Goal: Check status: Check status

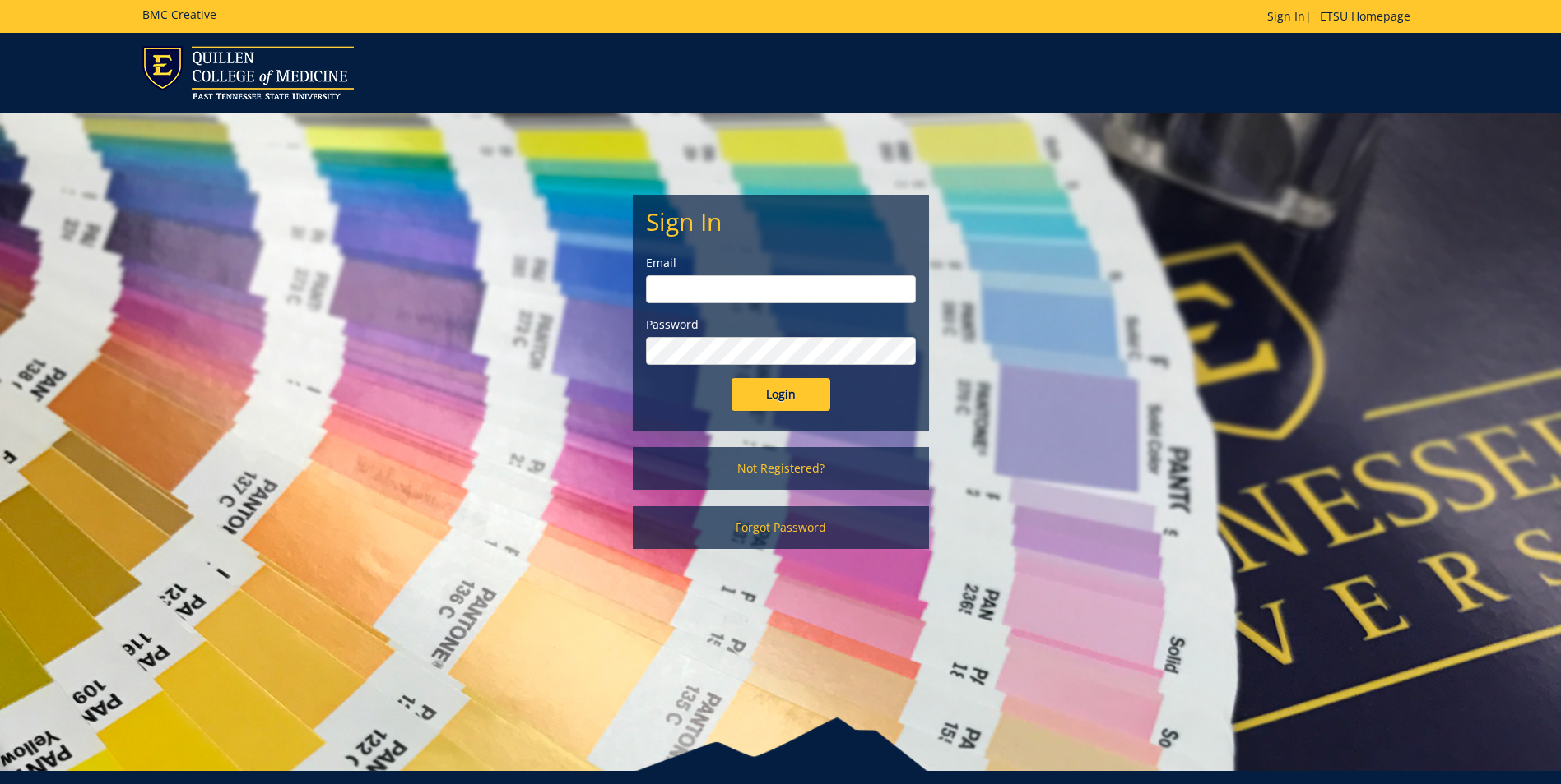
click at [782, 299] on input "email" at bounding box center [780, 289] width 269 height 28
type input "[PERSON_NAME][EMAIL_ADDRESS][DOMAIN_NAME]"
click at [731, 379] on input "Login" at bounding box center [780, 394] width 99 height 33
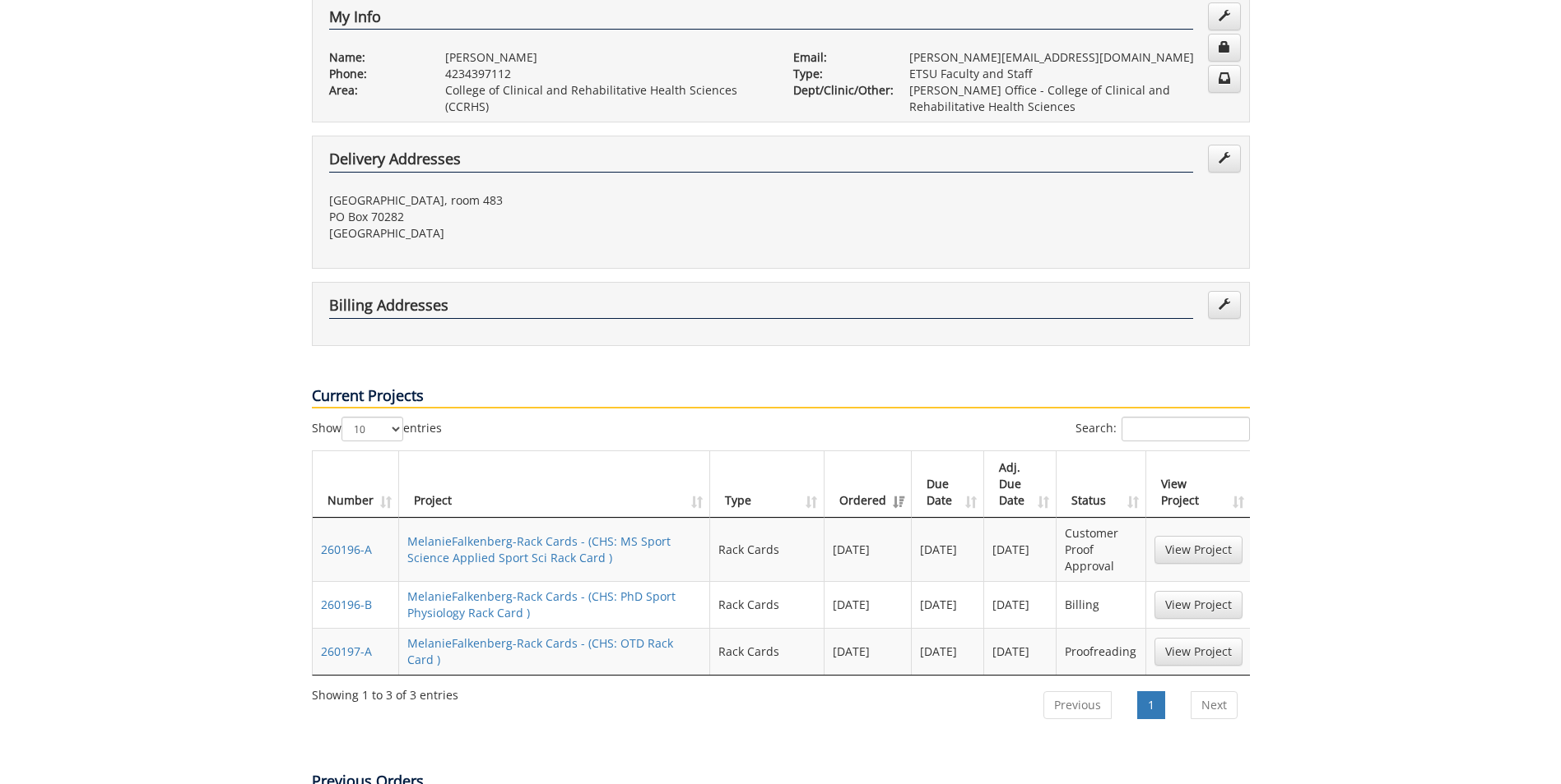
scroll to position [493, 0]
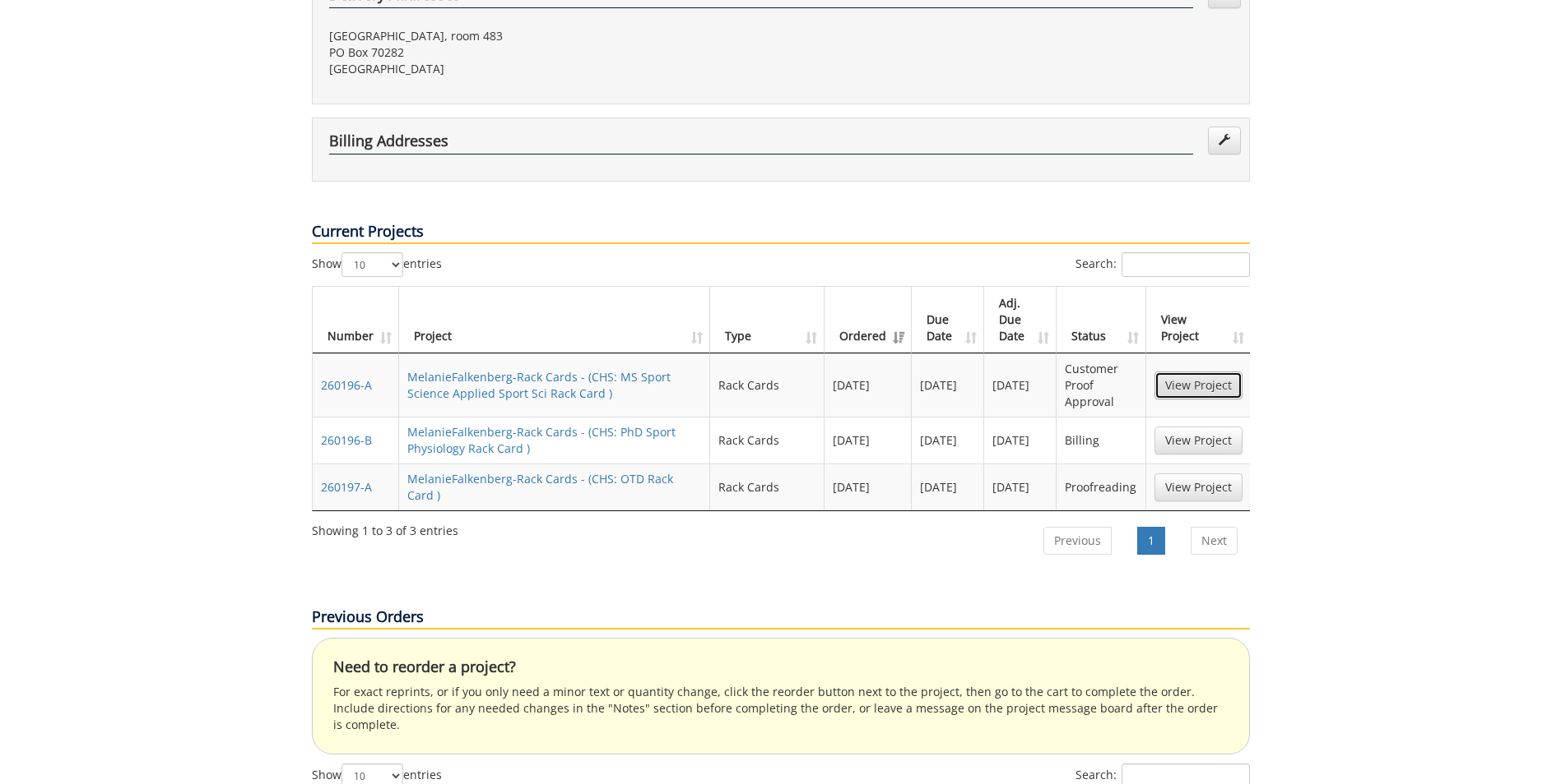
click at [1182, 372] on link "View Project" at bounding box center [1198, 386] width 88 height 28
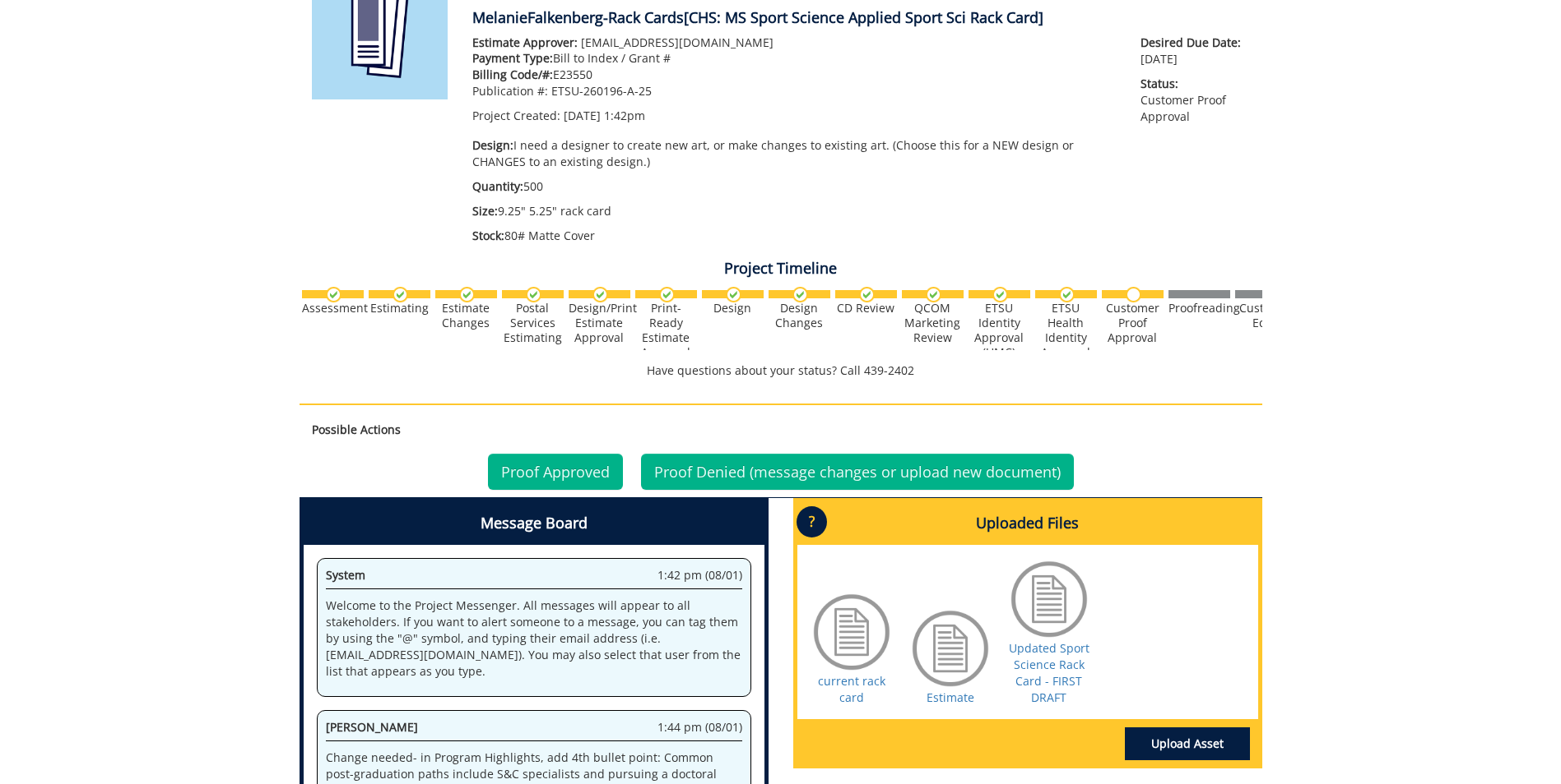
scroll to position [166, 0]
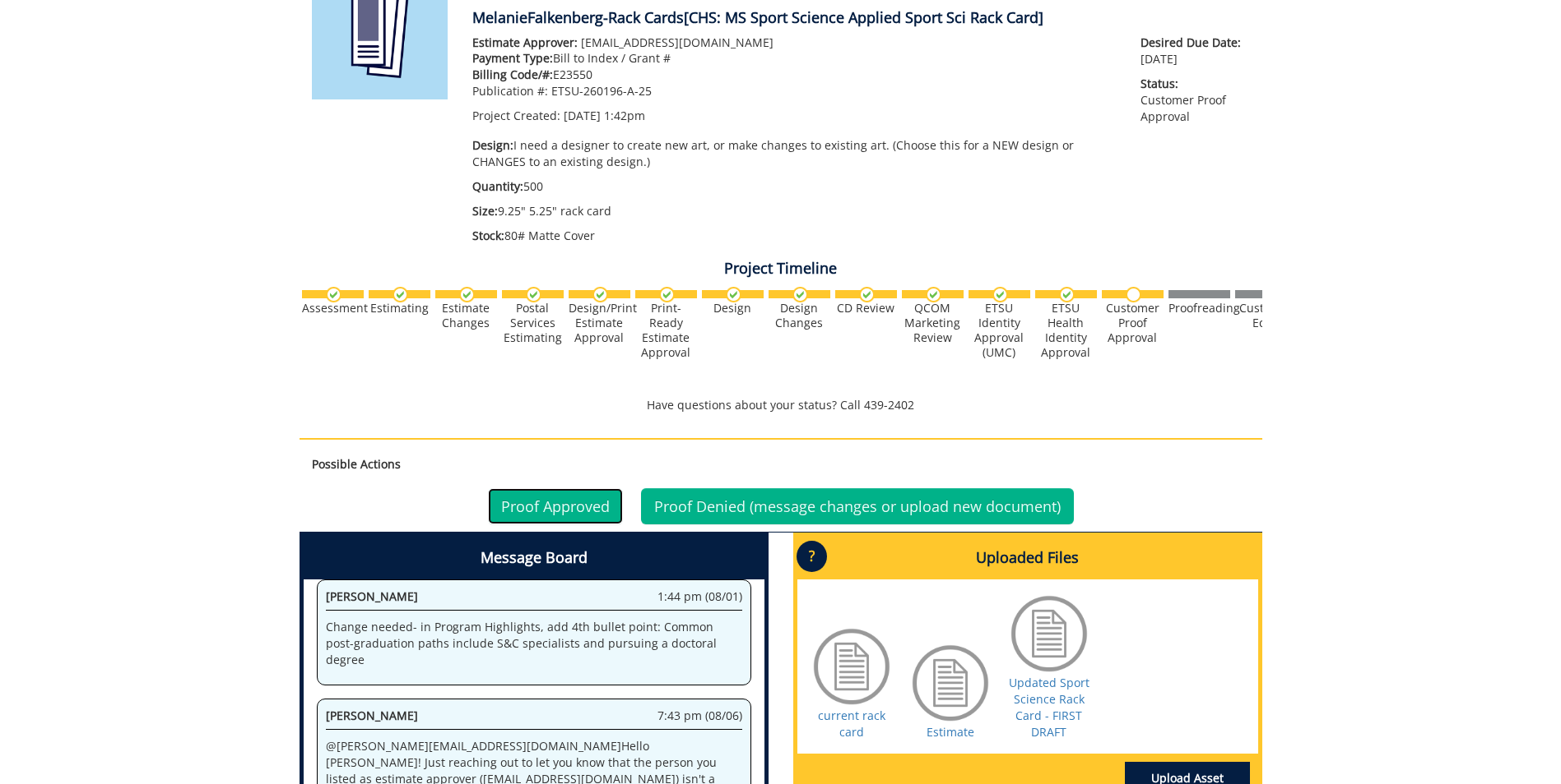
click at [551, 505] on link "Proof Approved" at bounding box center [555, 506] width 135 height 36
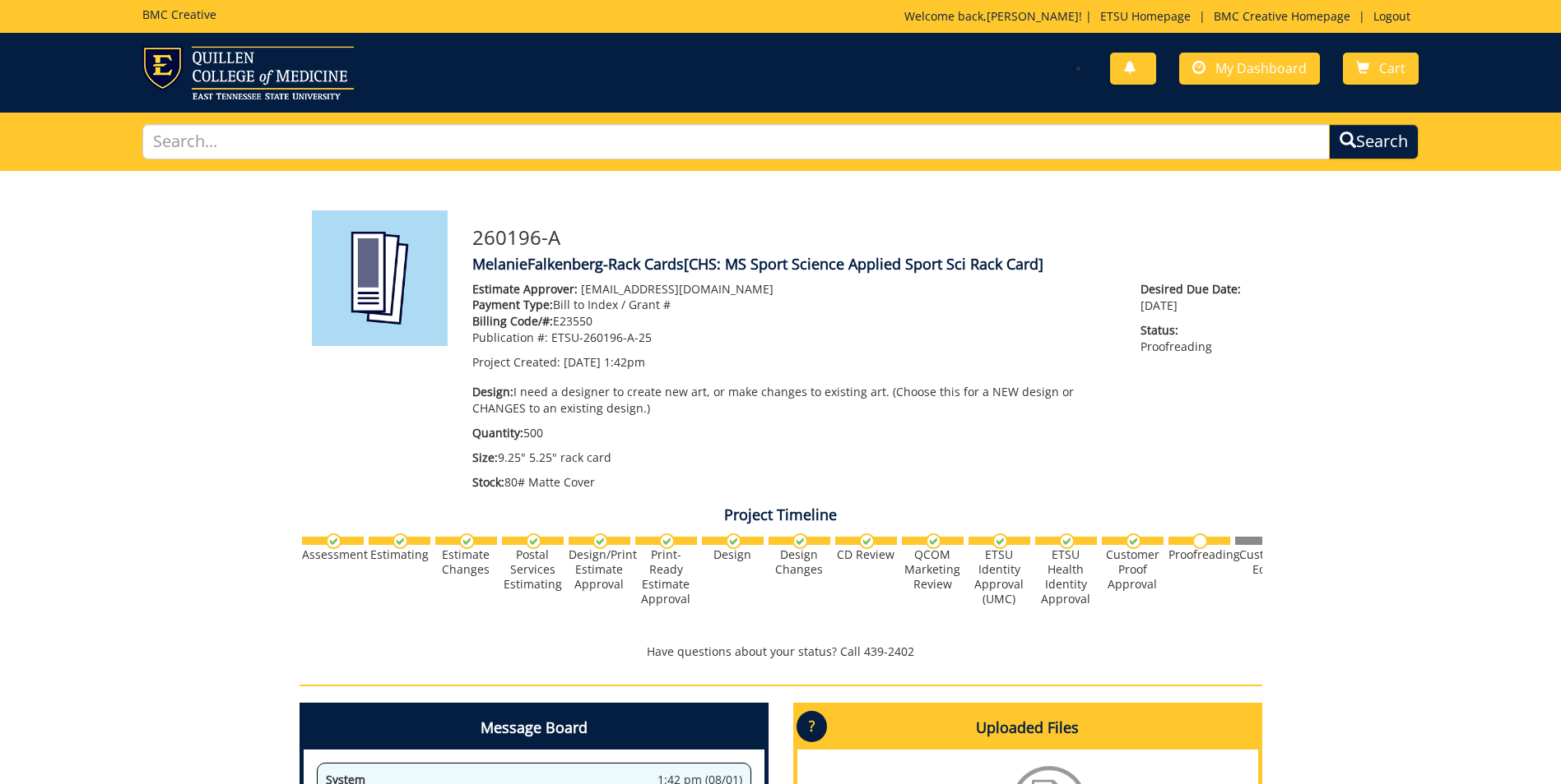
scroll to position [166, 0]
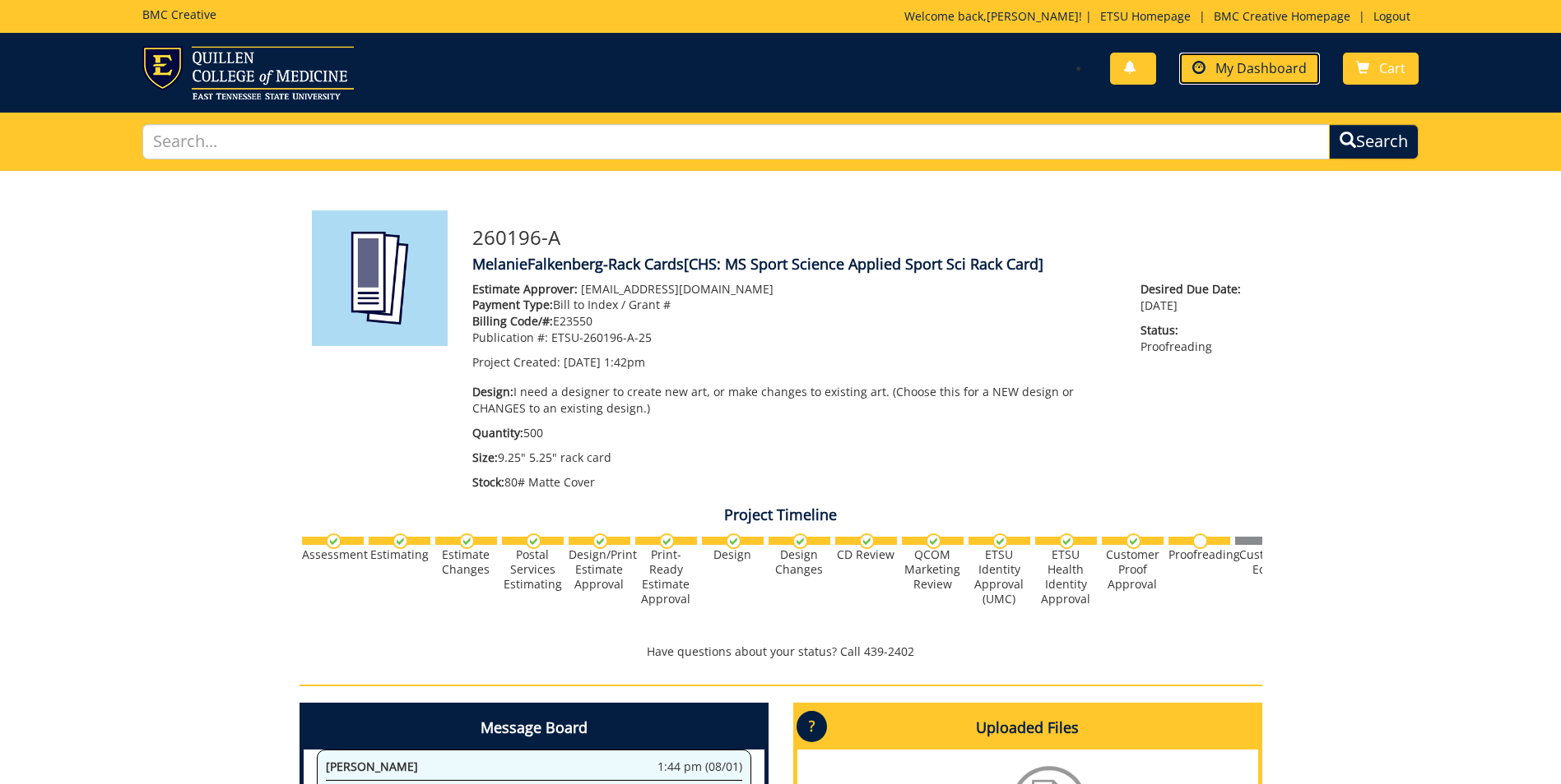
click at [1229, 66] on span "My Dashboard" at bounding box center [1261, 68] width 92 height 18
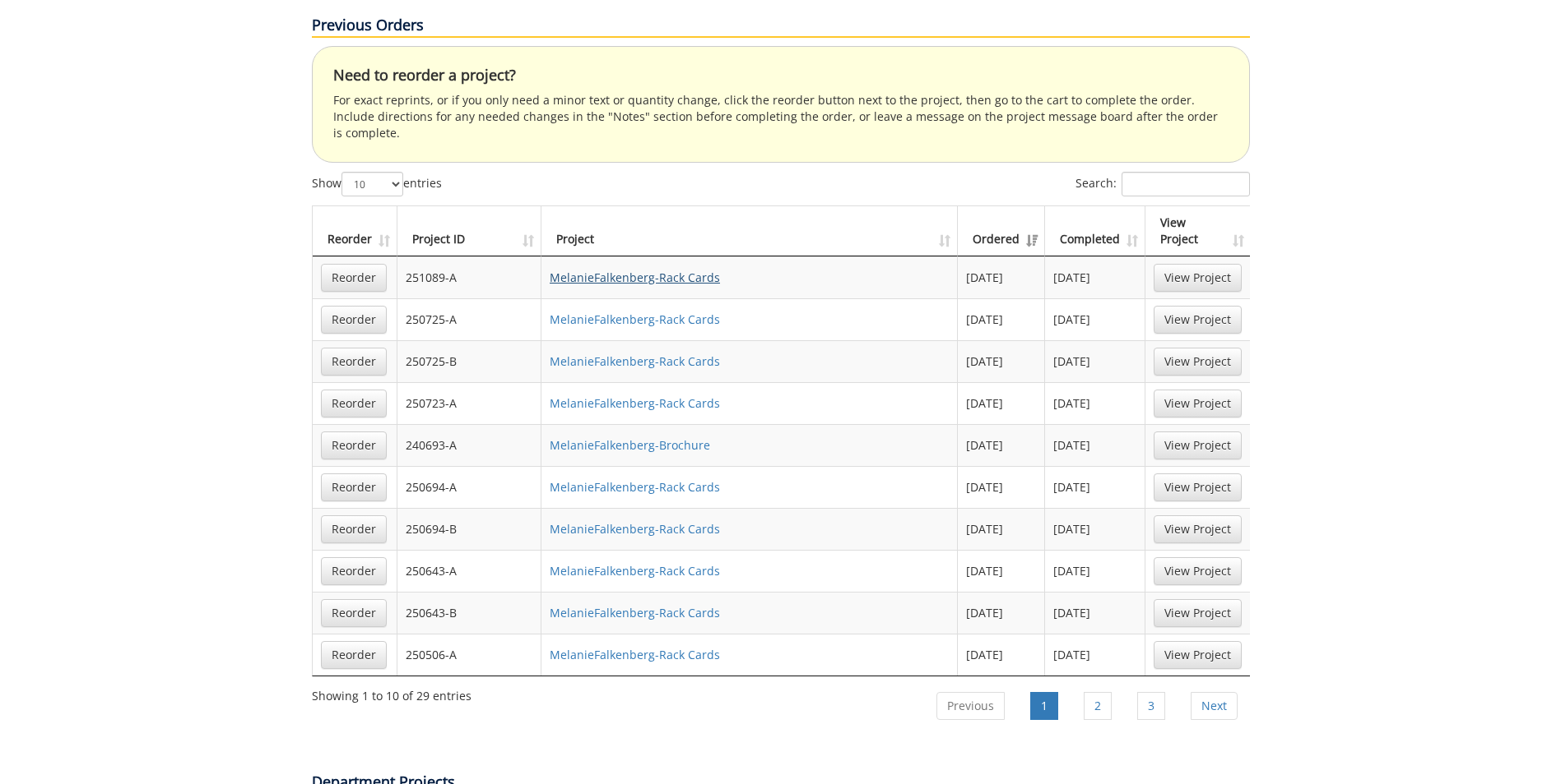
scroll to position [1151, 0]
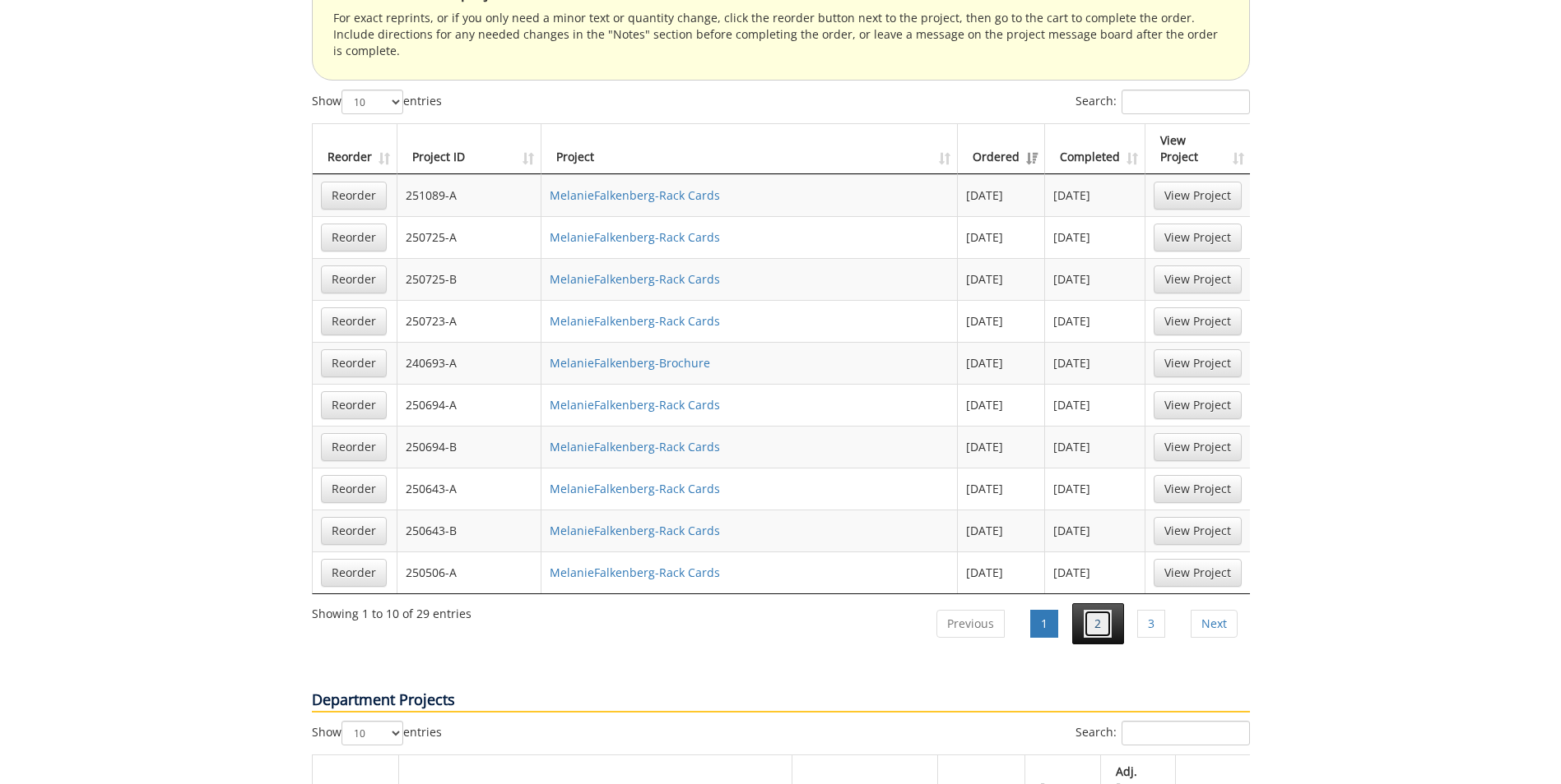
click at [1086, 610] on link "2" at bounding box center [1097, 624] width 28 height 28
click at [1185, 349] on link "View Project" at bounding box center [1197, 363] width 88 height 28
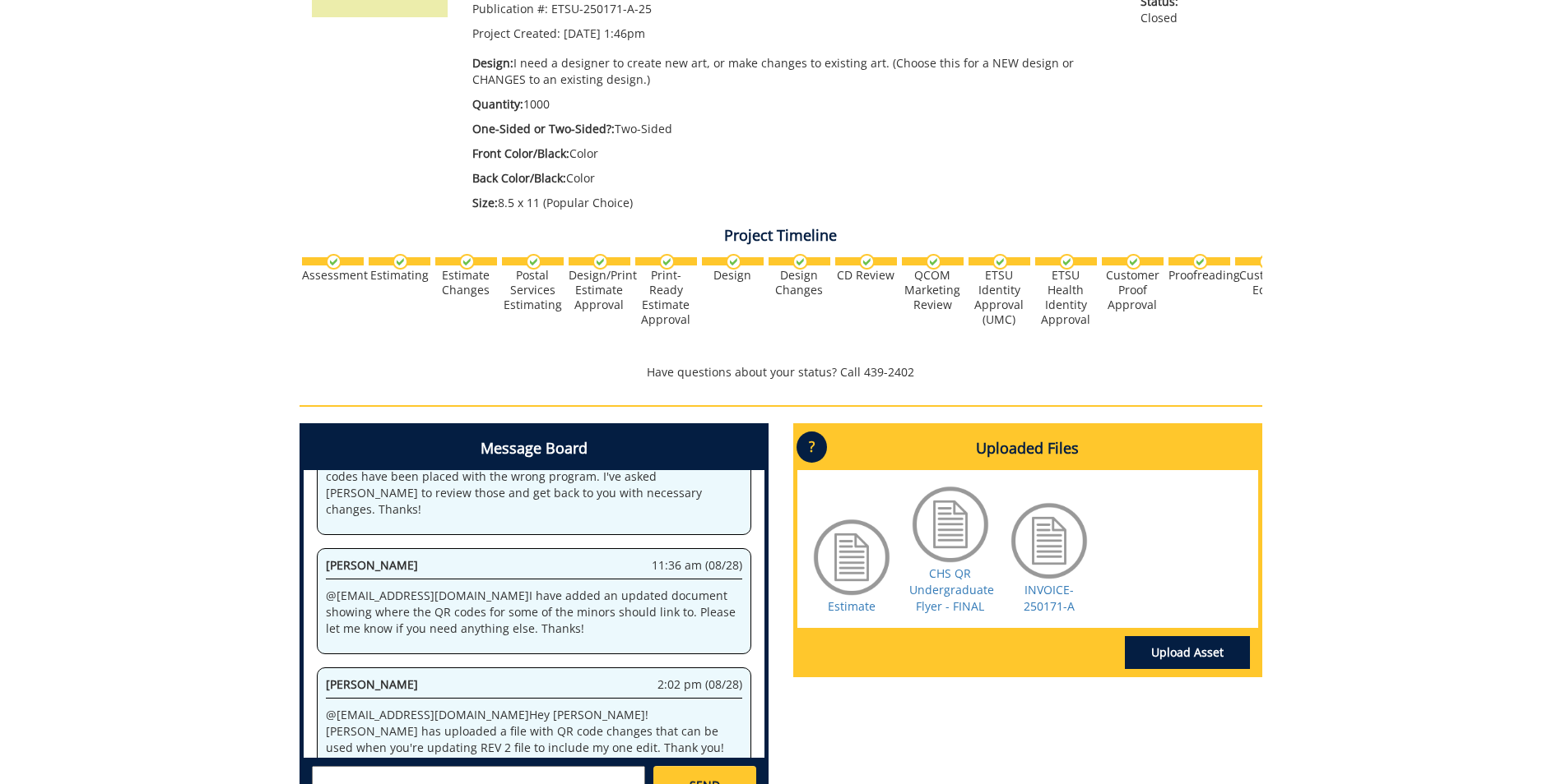
scroll to position [493, 0]
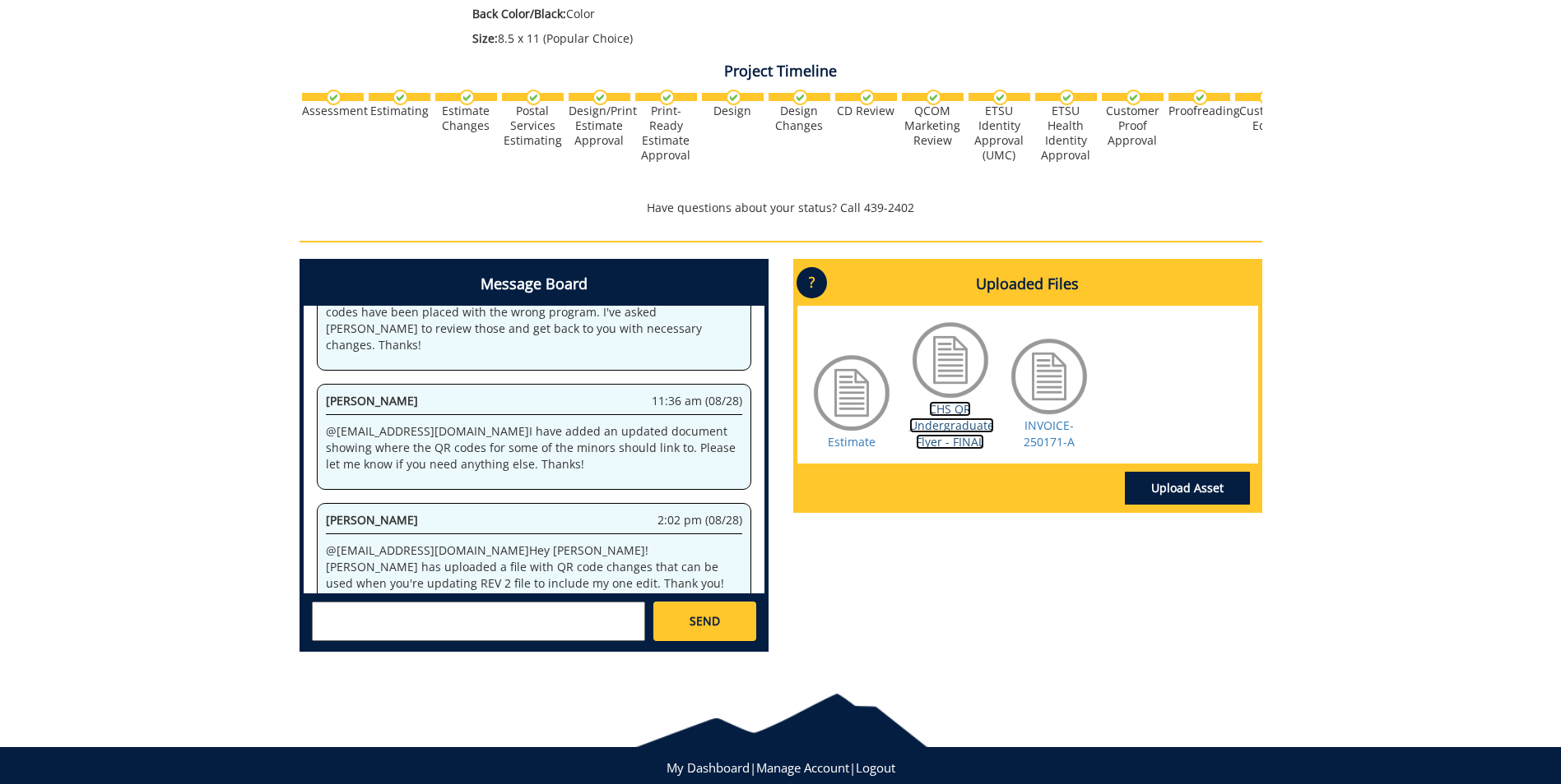
click at [946, 428] on link "CHS QR Undergraduate Flyer - FINAL" at bounding box center [951, 425] width 85 height 48
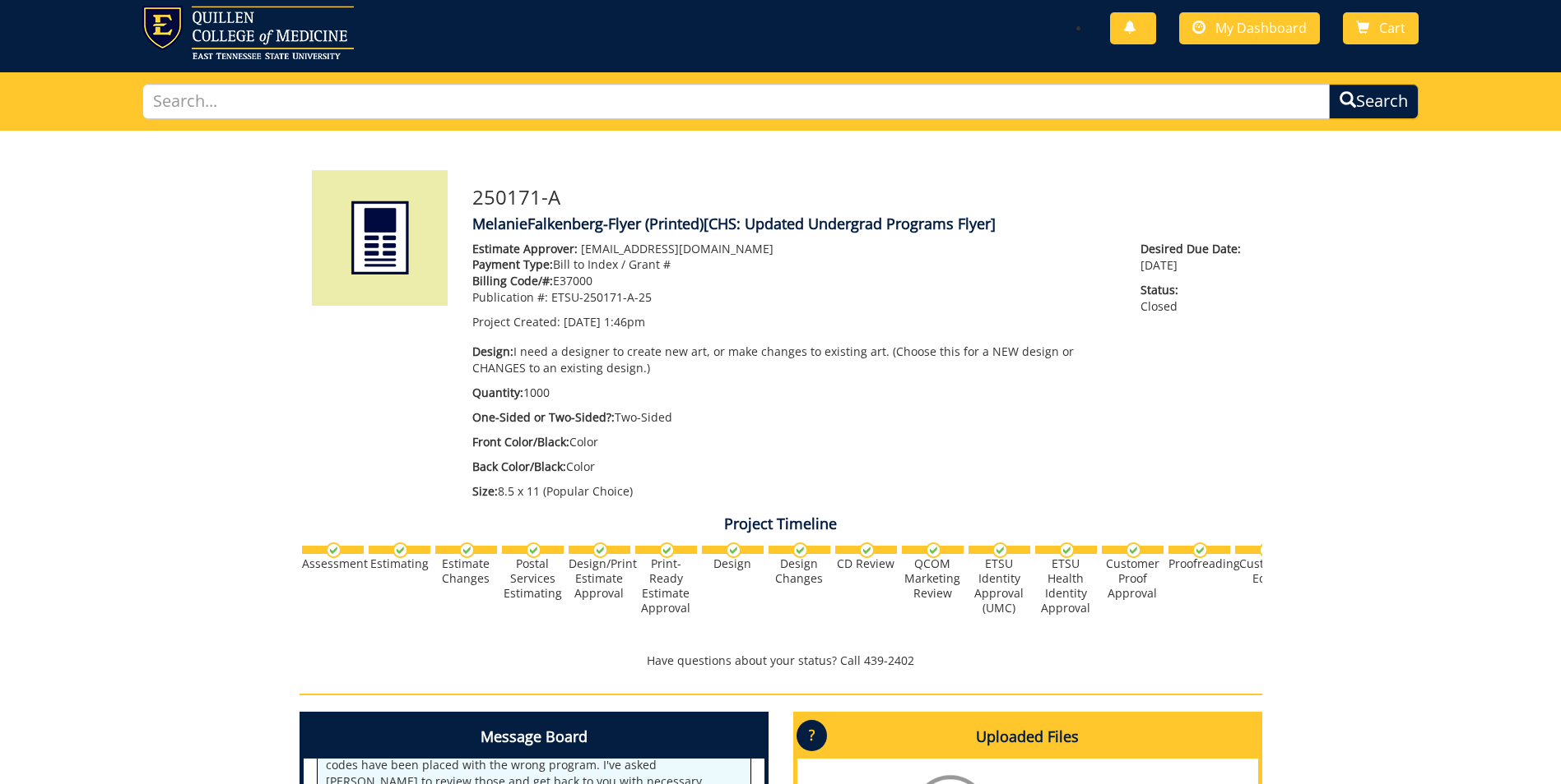
scroll to position [0, 0]
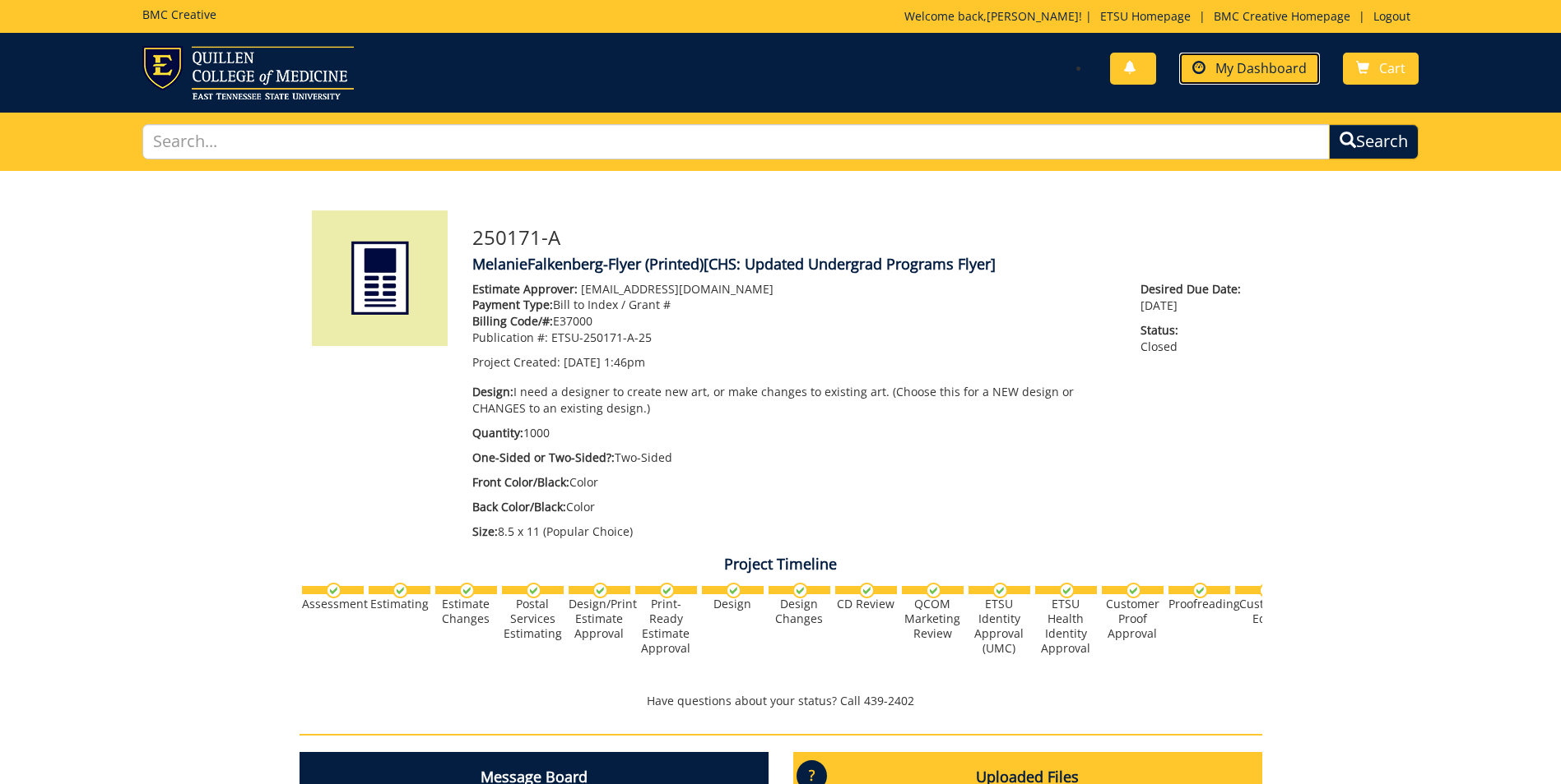
click at [1240, 67] on span "My Dashboard" at bounding box center [1261, 68] width 92 height 18
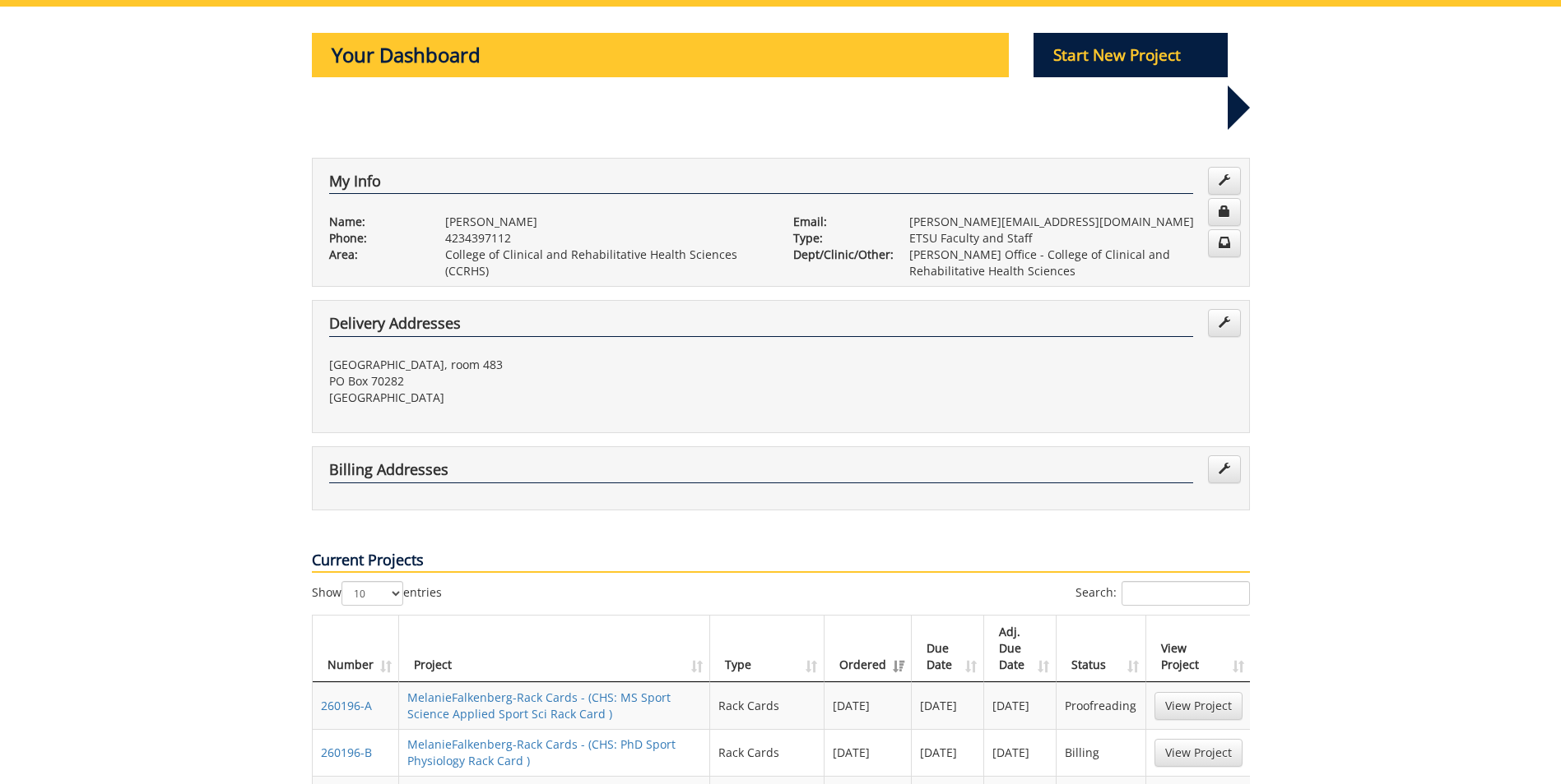
scroll to position [247, 0]
